Goal: Browse casually: Explore the website without a specific task or goal

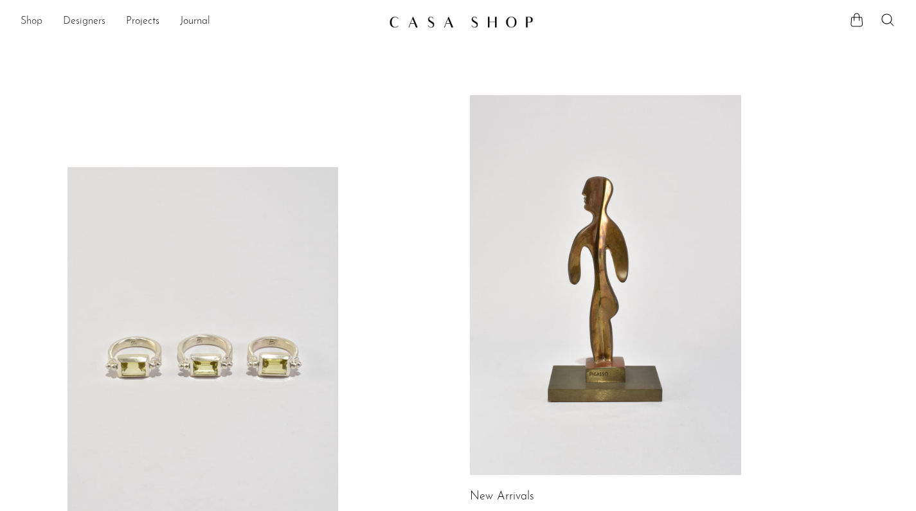
click at [37, 21] on link "Shop" at bounding box center [32, 22] width 22 height 17
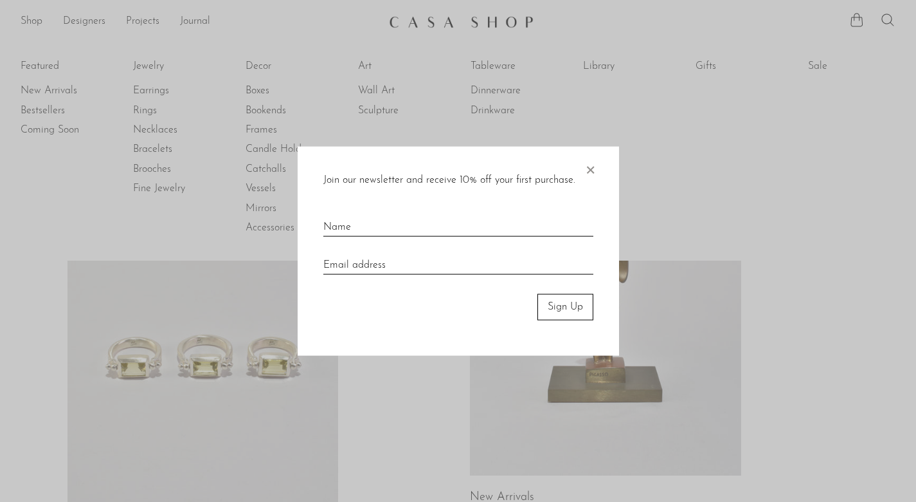
click at [596, 165] on span "×" at bounding box center [590, 167] width 13 height 41
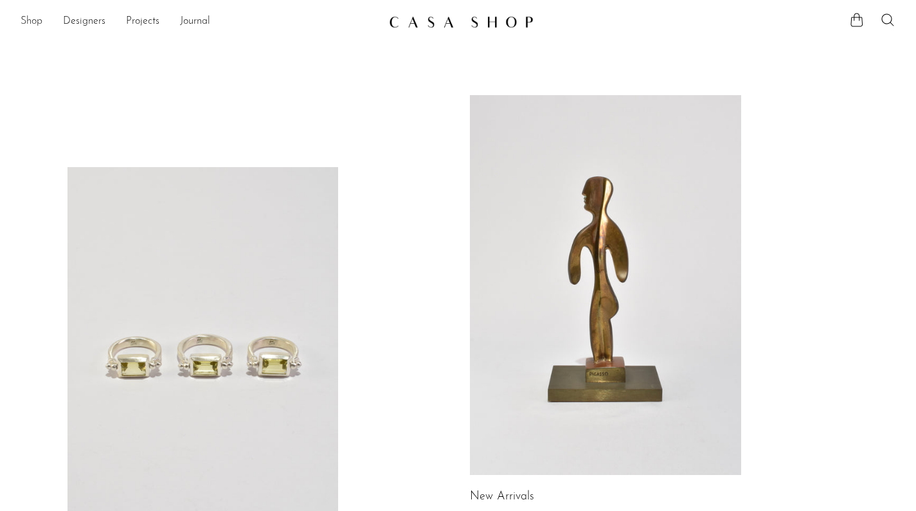
click at [31, 18] on link "Shop" at bounding box center [32, 22] width 22 height 17
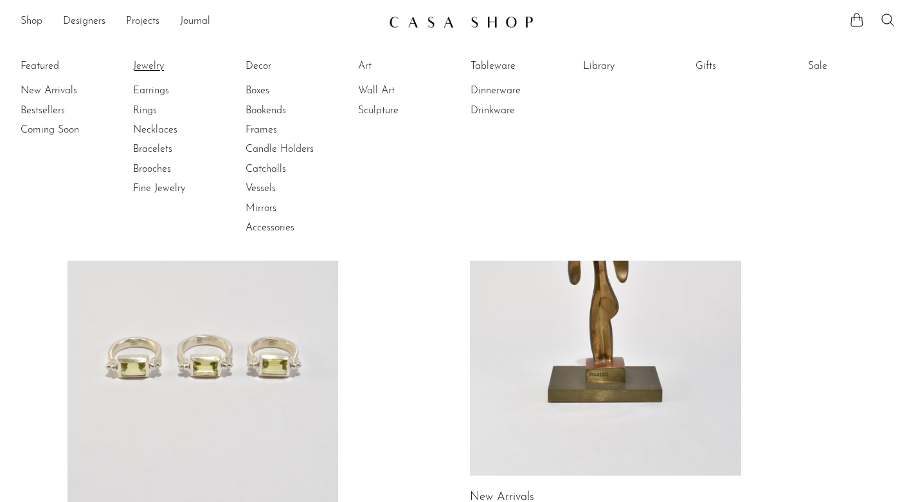
click at [149, 66] on link "Jewelry" at bounding box center [181, 66] width 96 height 14
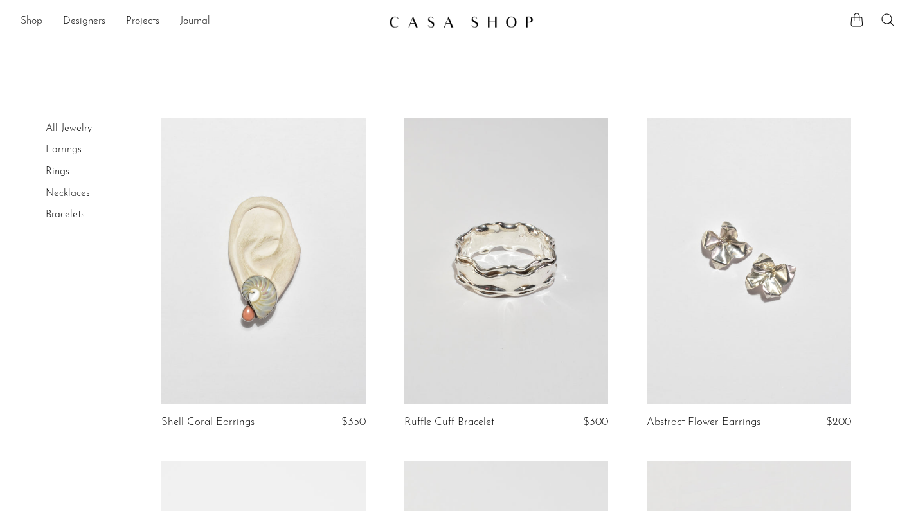
click at [32, 21] on link "Shop" at bounding box center [32, 22] width 22 height 17
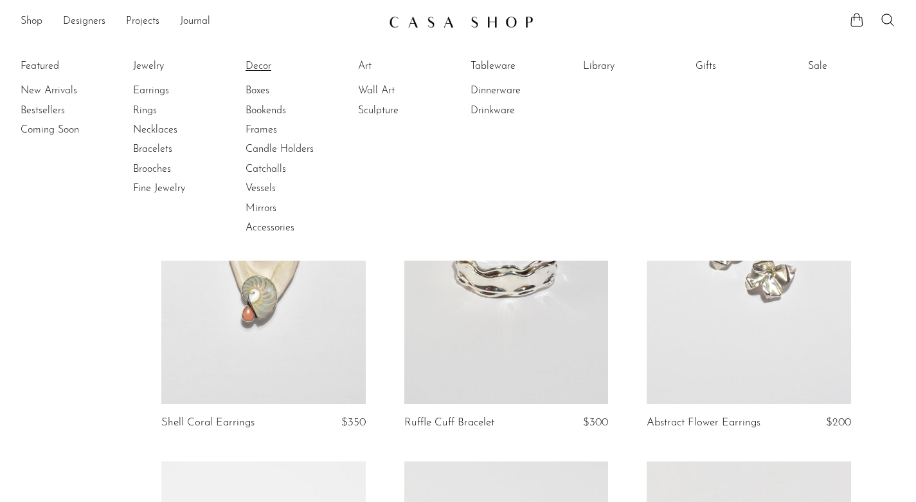
click at [267, 63] on link "Decor" at bounding box center [294, 66] width 96 height 14
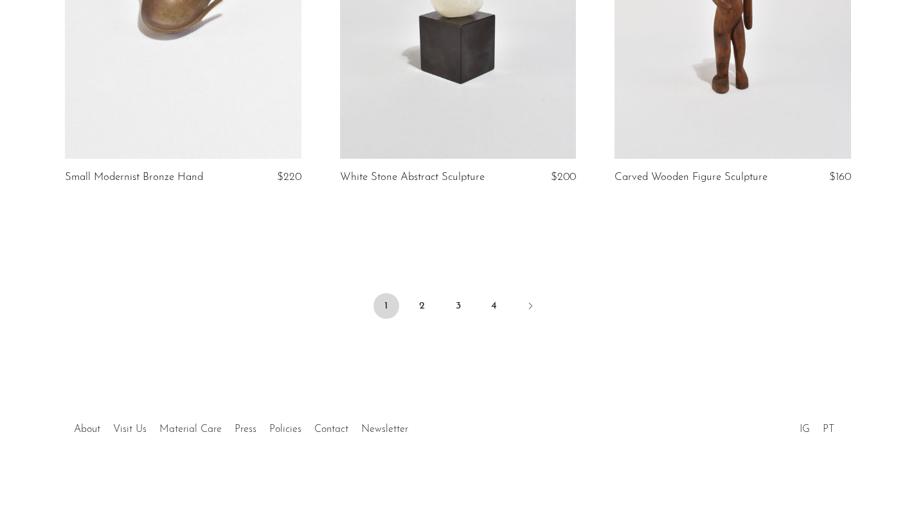
scroll to position [4589, 0]
click at [419, 298] on link "2" at bounding box center [423, 307] width 26 height 26
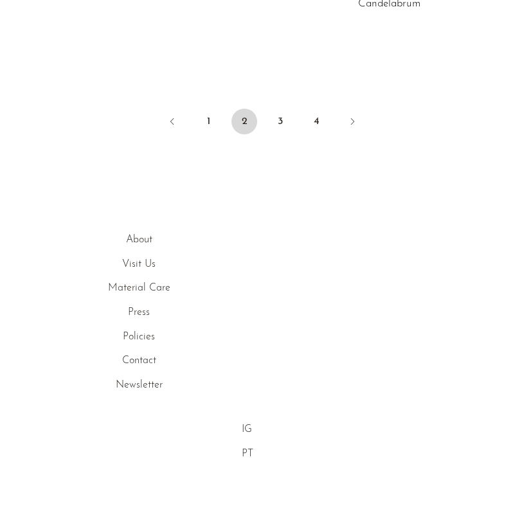
scroll to position [2636, 0]
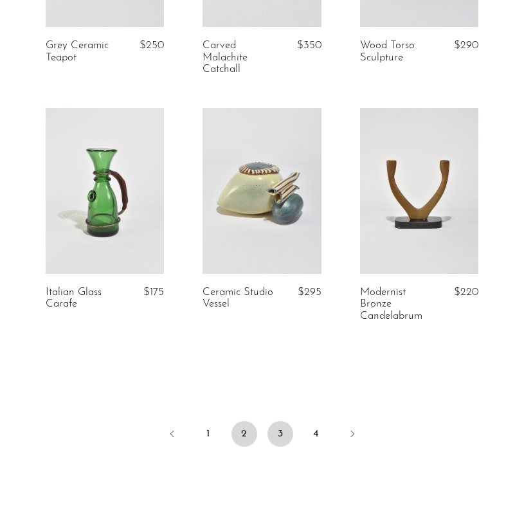
click at [281, 422] on link "3" at bounding box center [280, 434] width 26 height 26
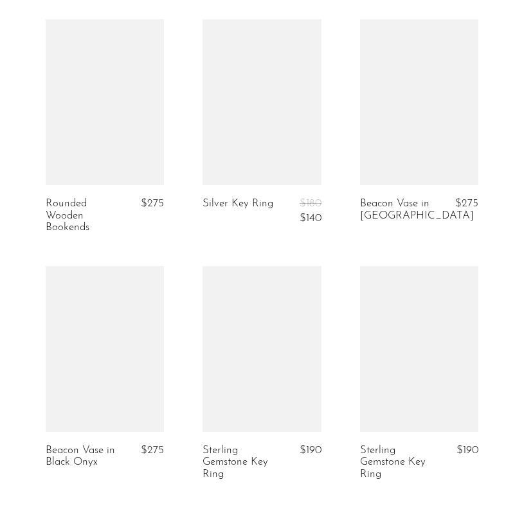
scroll to position [2616, 0]
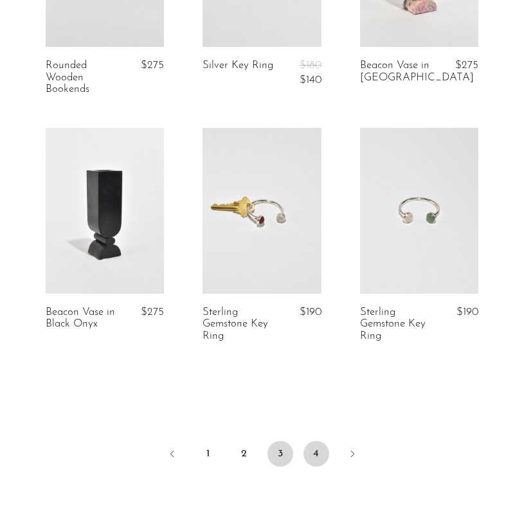
click at [307, 441] on link "4" at bounding box center [316, 454] width 26 height 26
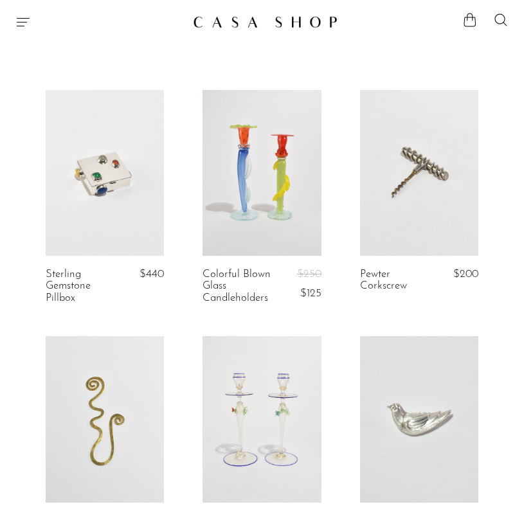
click at [25, 20] on icon "Menu" at bounding box center [22, 21] width 15 height 15
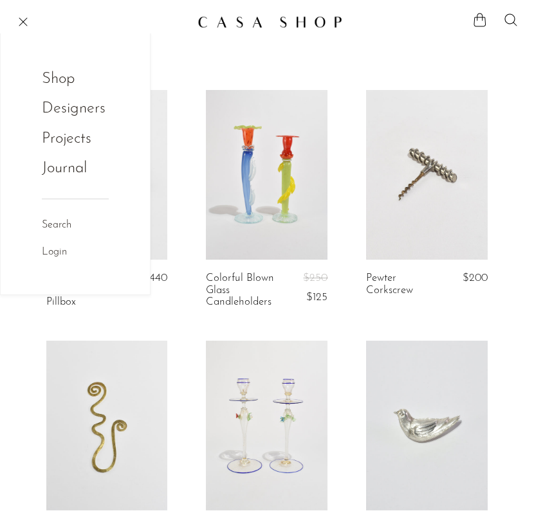
click at [53, 79] on link "Shop" at bounding box center [67, 79] width 50 height 24
